Goal: Information Seeking & Learning: Check status

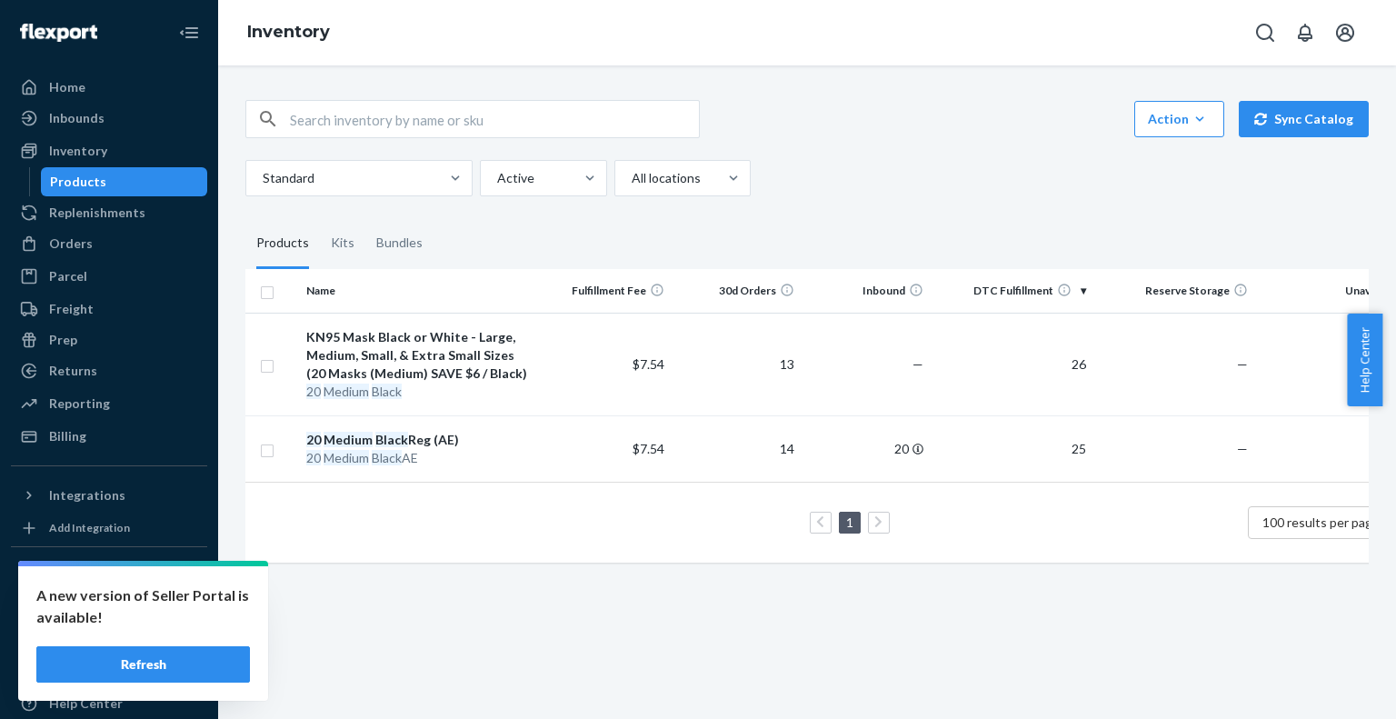
click at [209, 656] on button "Refresh" at bounding box center [143, 664] width 214 height 36
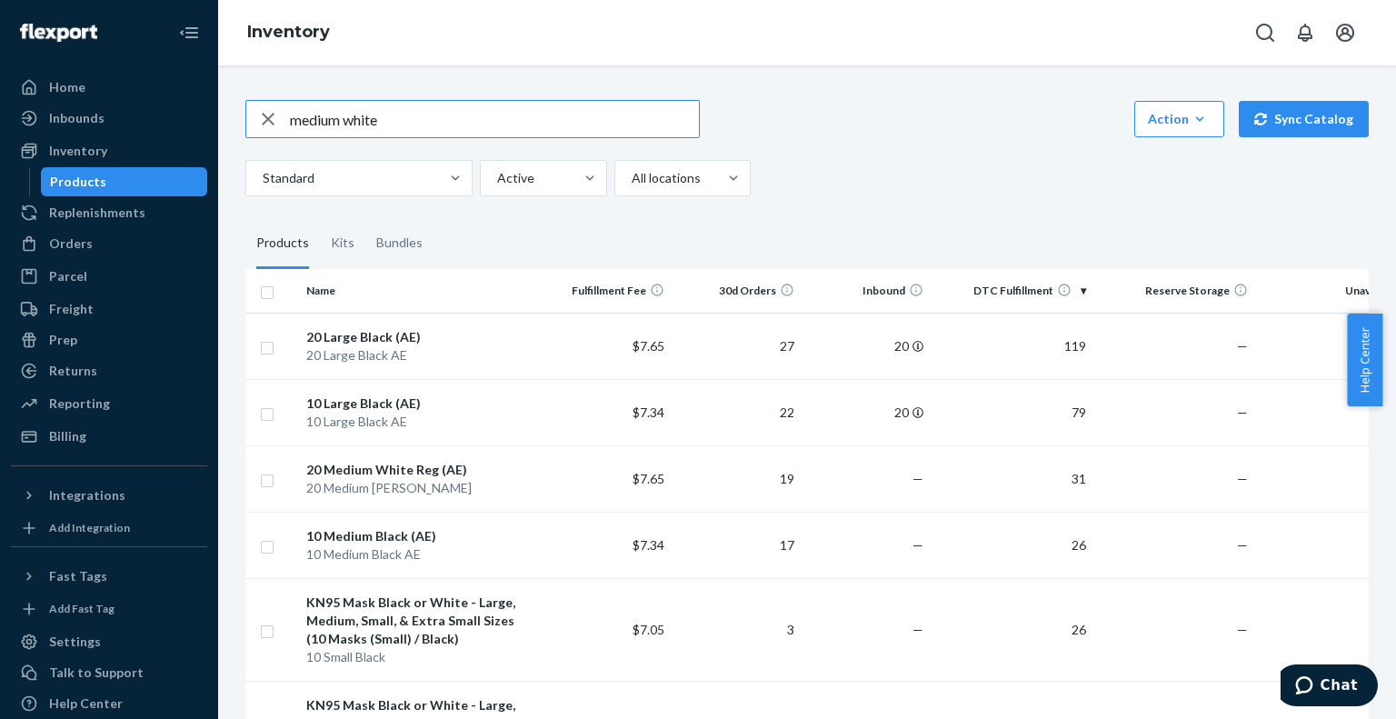
type input "medium white"
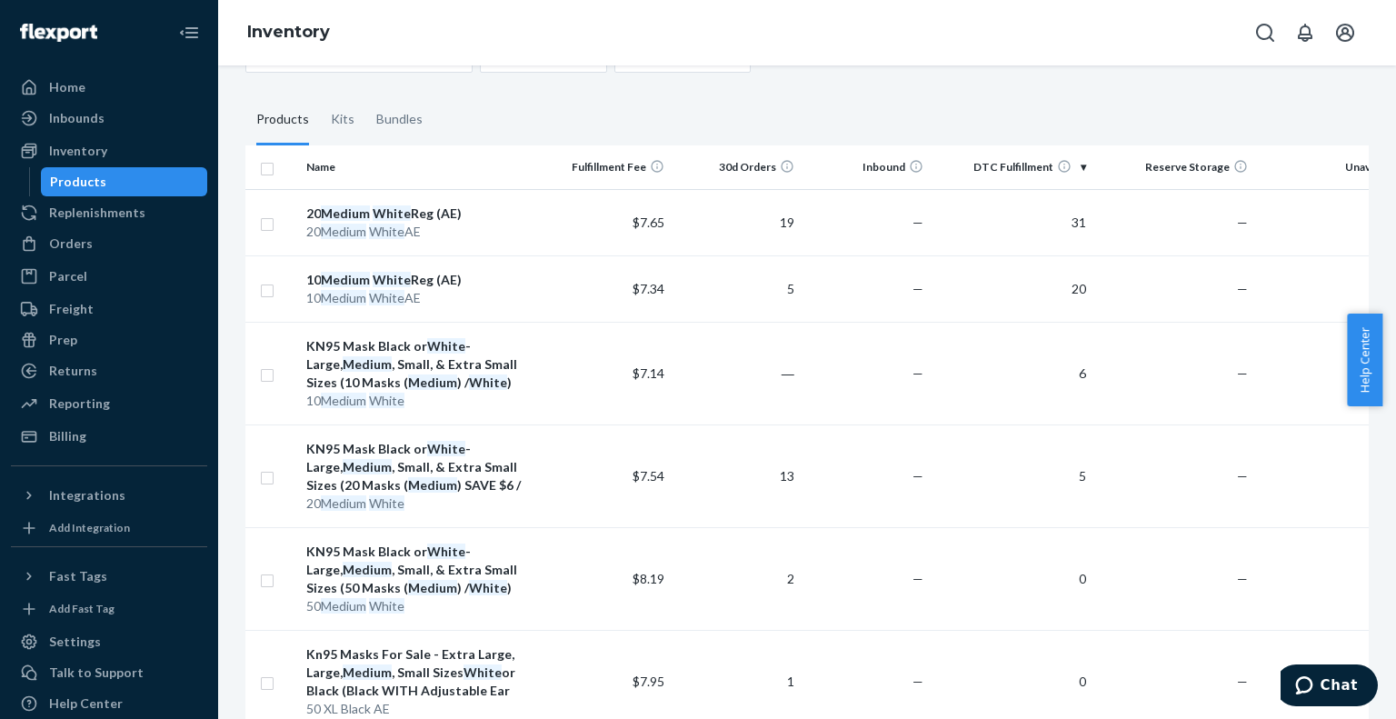
scroll to position [182, 0]
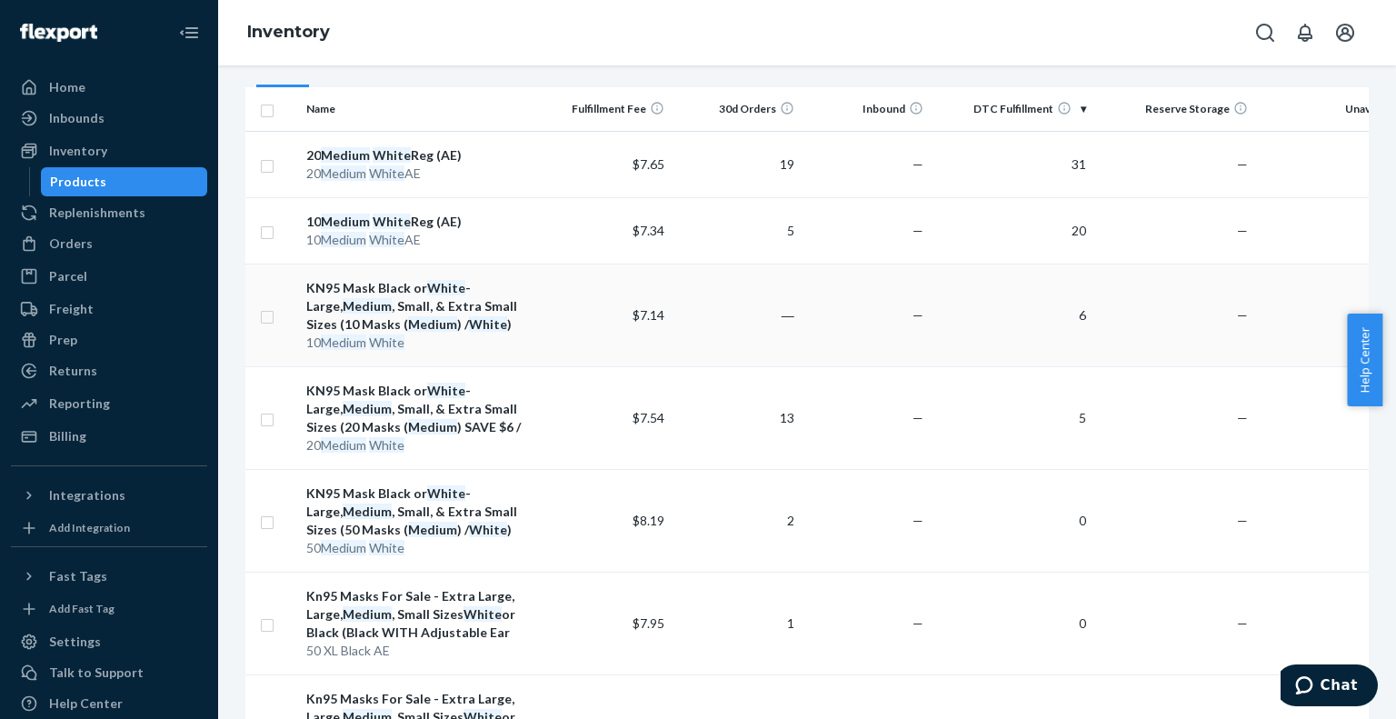
click at [413, 307] on div "KN95 Mask Black or White - Large, Medium , Small, & Extra Small Sizes (10 Masks…" at bounding box center [420, 306] width 228 height 55
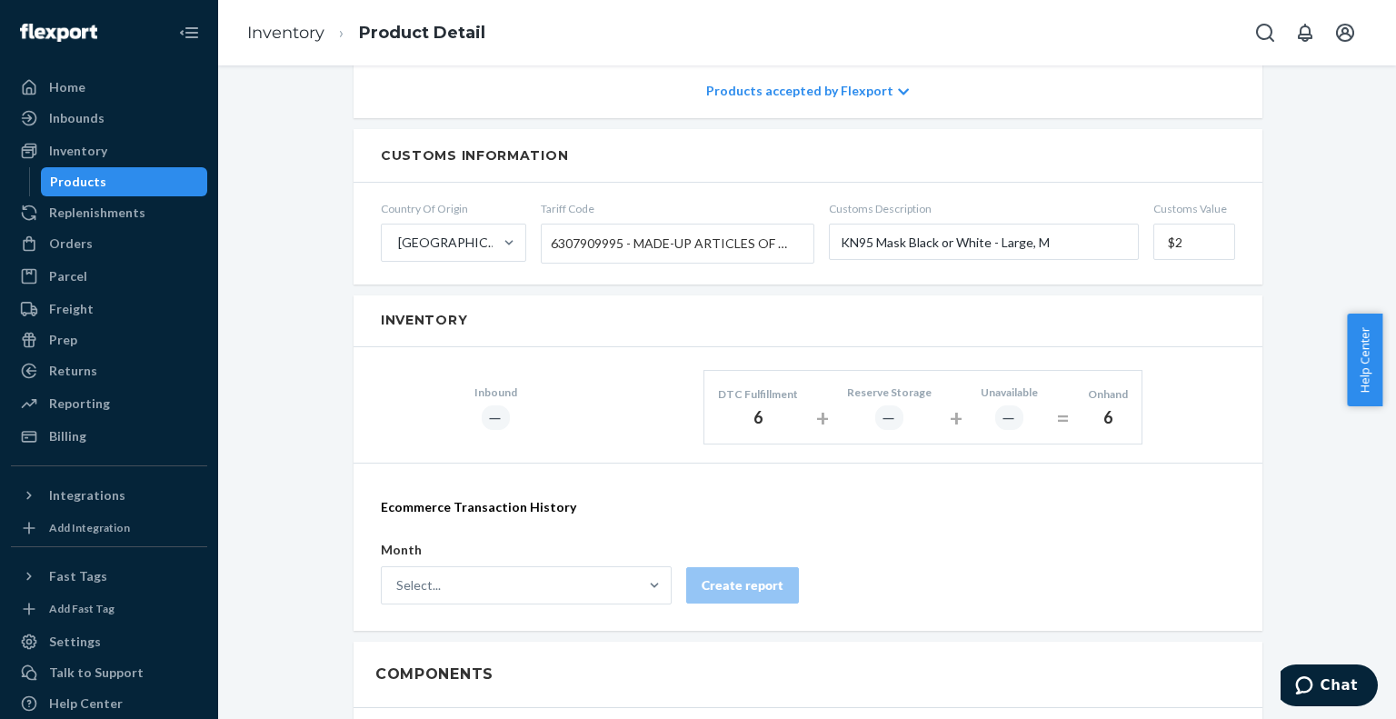
scroll to position [244, 0]
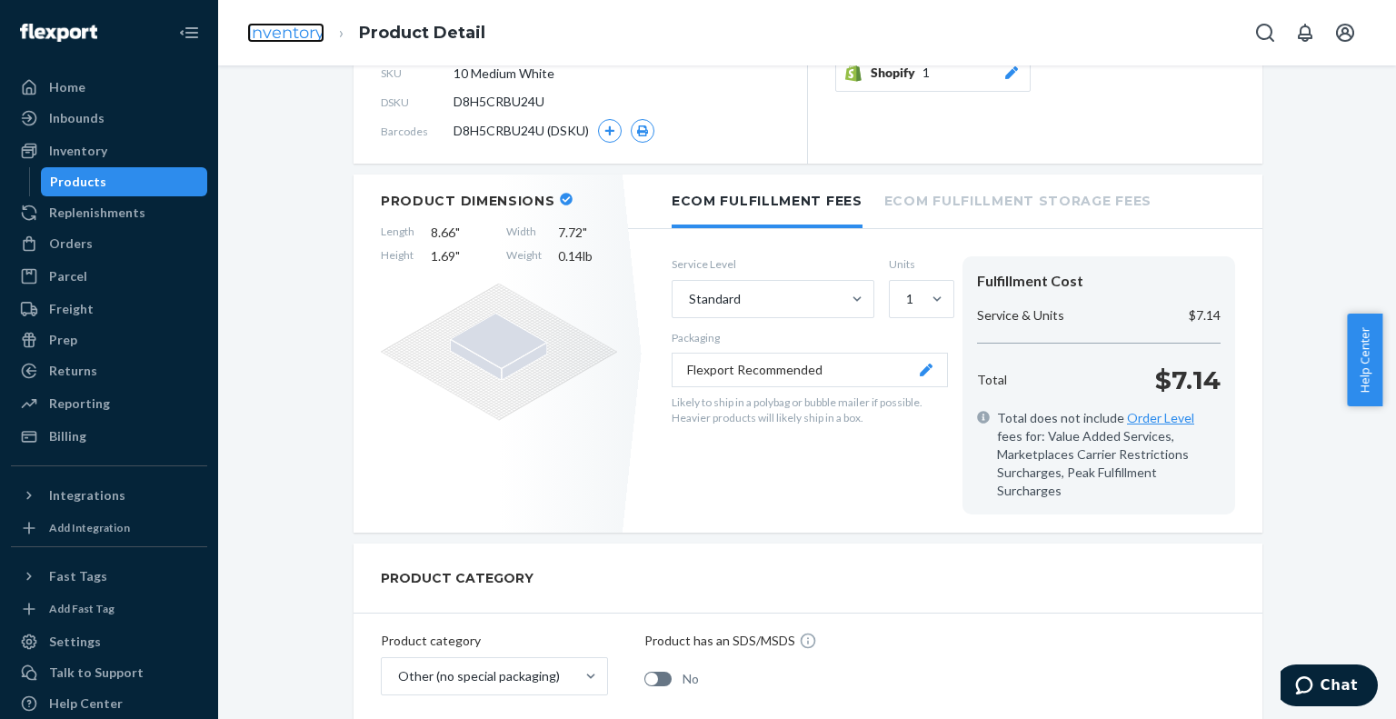
click at [313, 34] on link "Inventory" at bounding box center [285, 33] width 77 height 20
